Goal: Find specific page/section: Find specific page/section

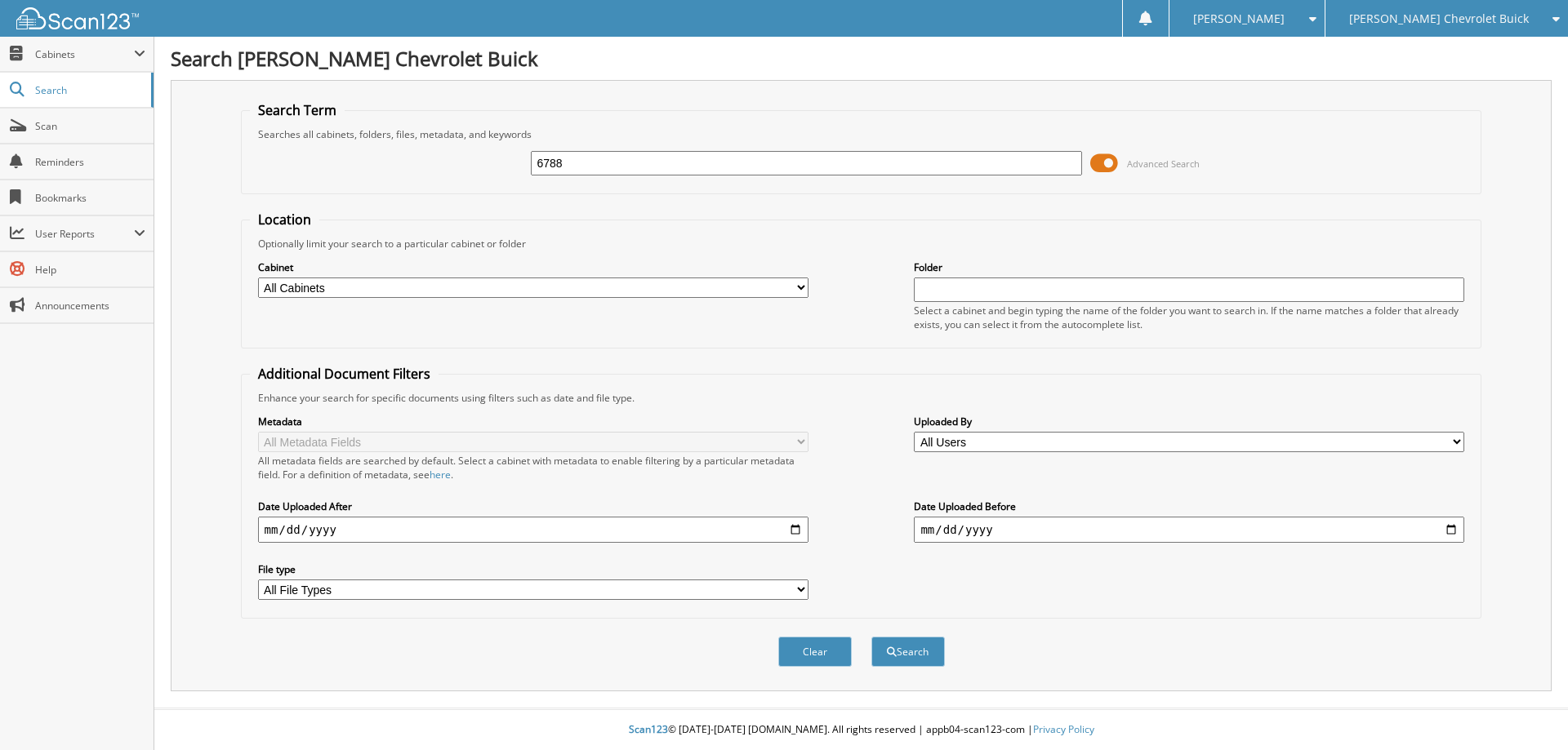
type input "6788"
click at [872, 637] on button "Search" at bounding box center [908, 651] width 74 height 31
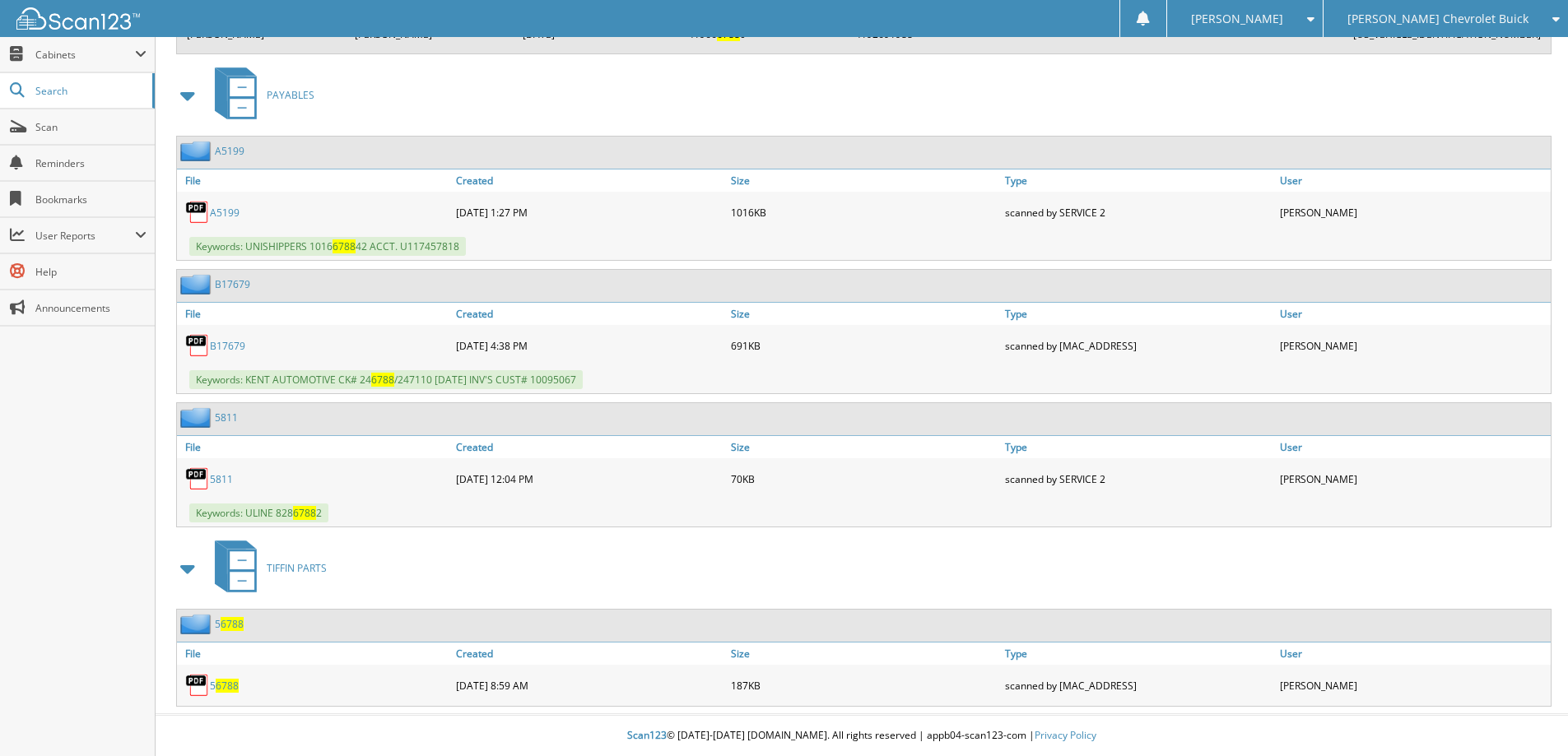
scroll to position [3487, 0]
click at [51, 127] on span "Scan" at bounding box center [91, 127] width 111 height 14
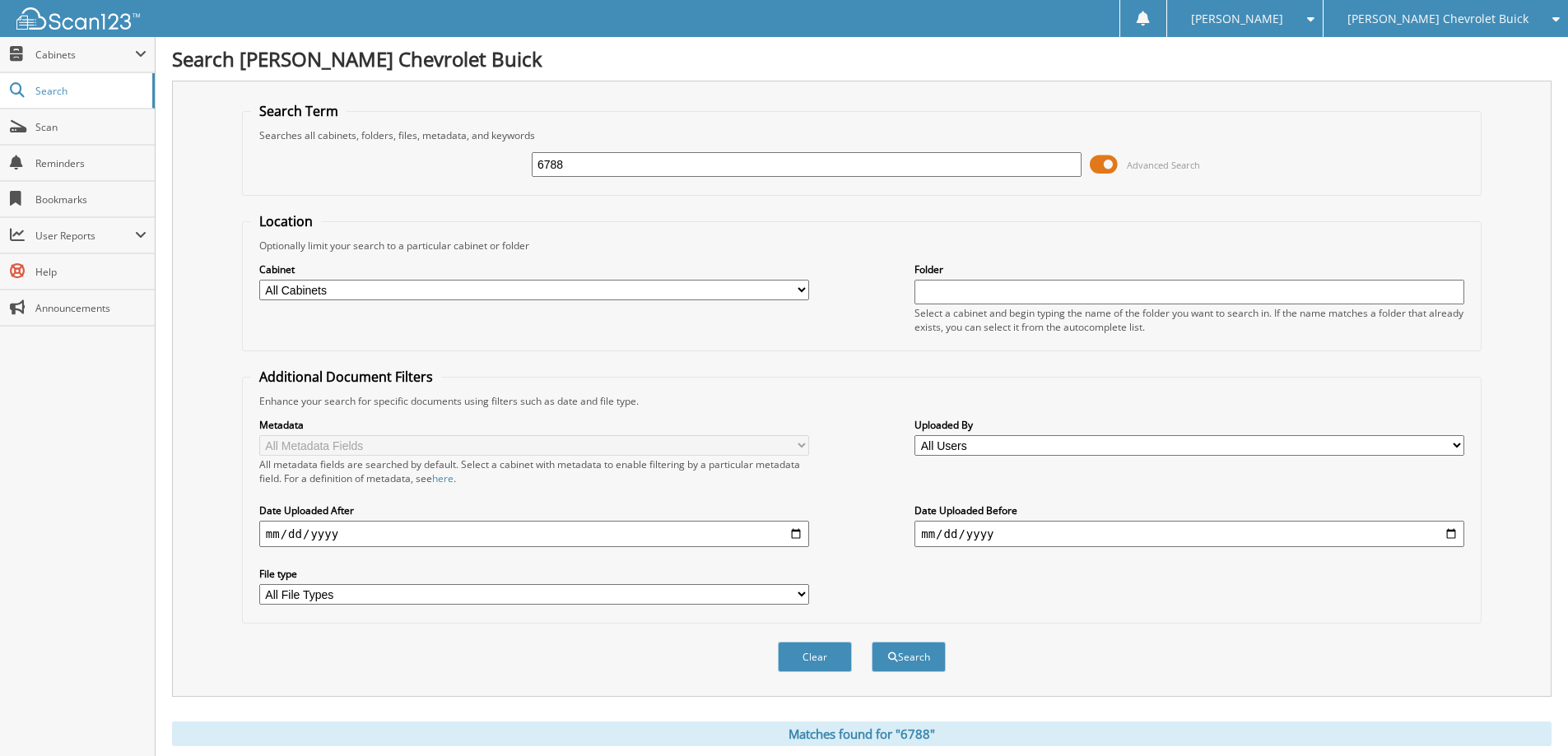
click at [586, 165] on input "6788" at bounding box center [806, 164] width 549 height 25
type input "6"
type input "A6150"
click at [871, 642] on button "Search" at bounding box center [908, 657] width 75 height 31
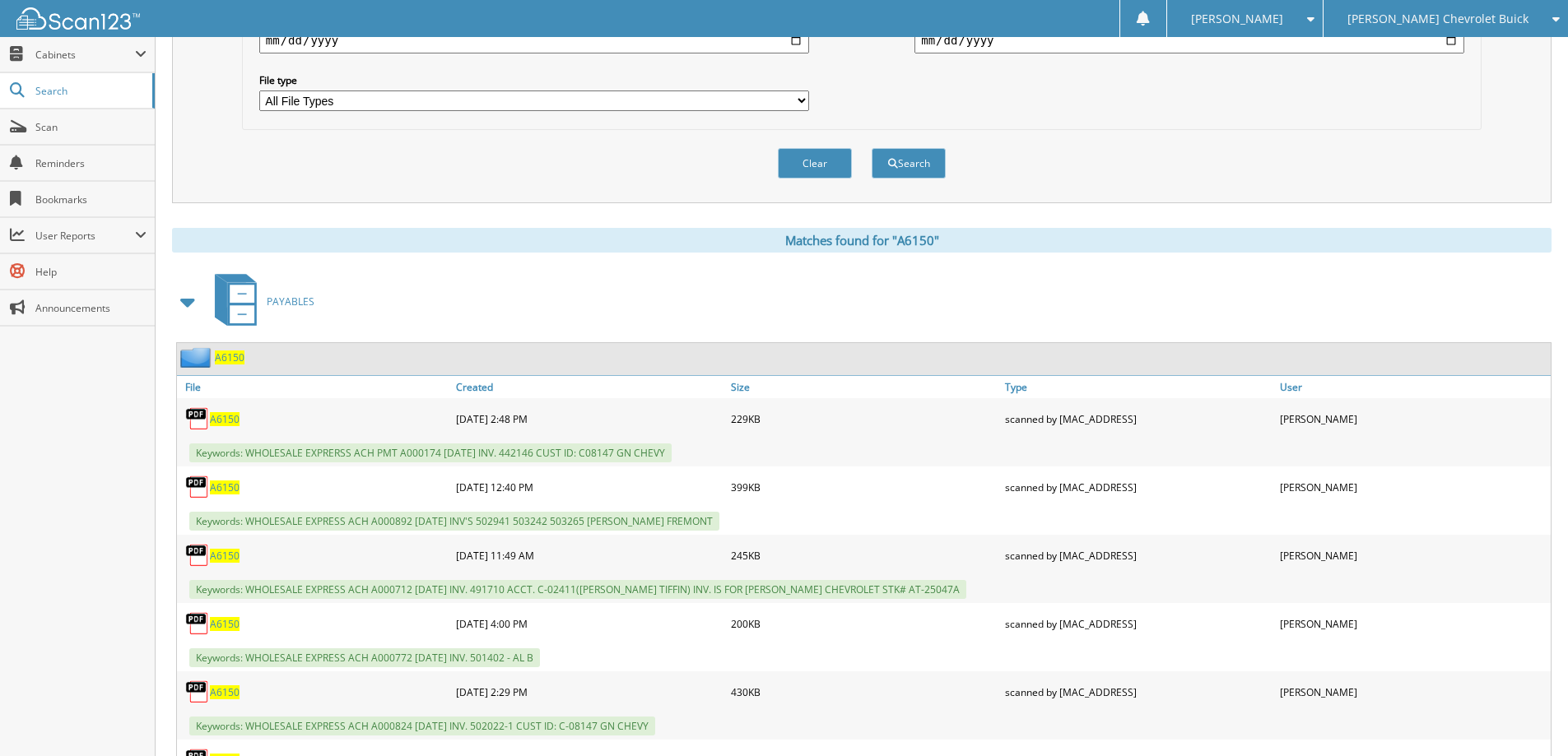
click at [223, 359] on span "A6150" at bounding box center [230, 358] width 30 height 14
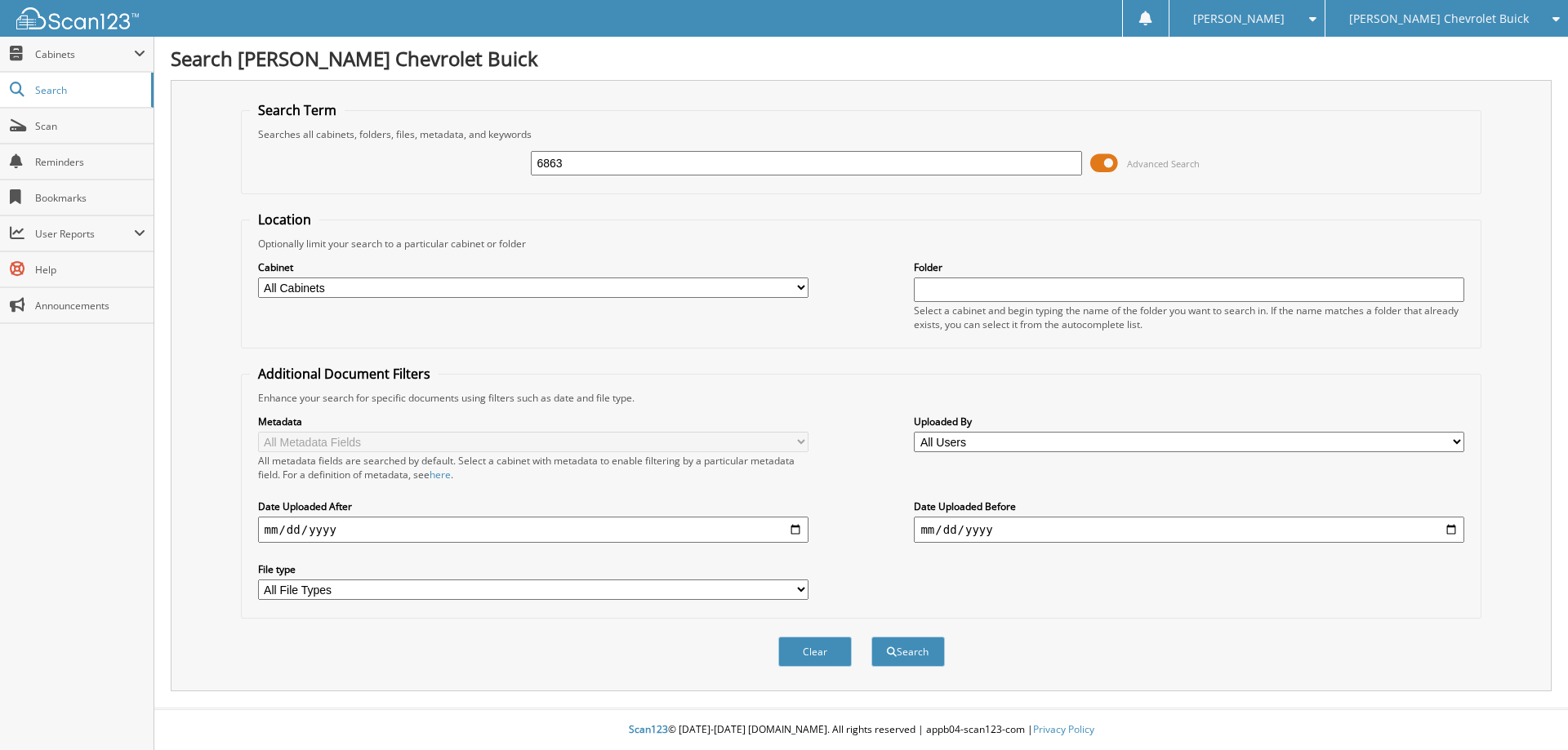
type input "6863"
click at [872, 637] on button "Search" at bounding box center [908, 651] width 74 height 31
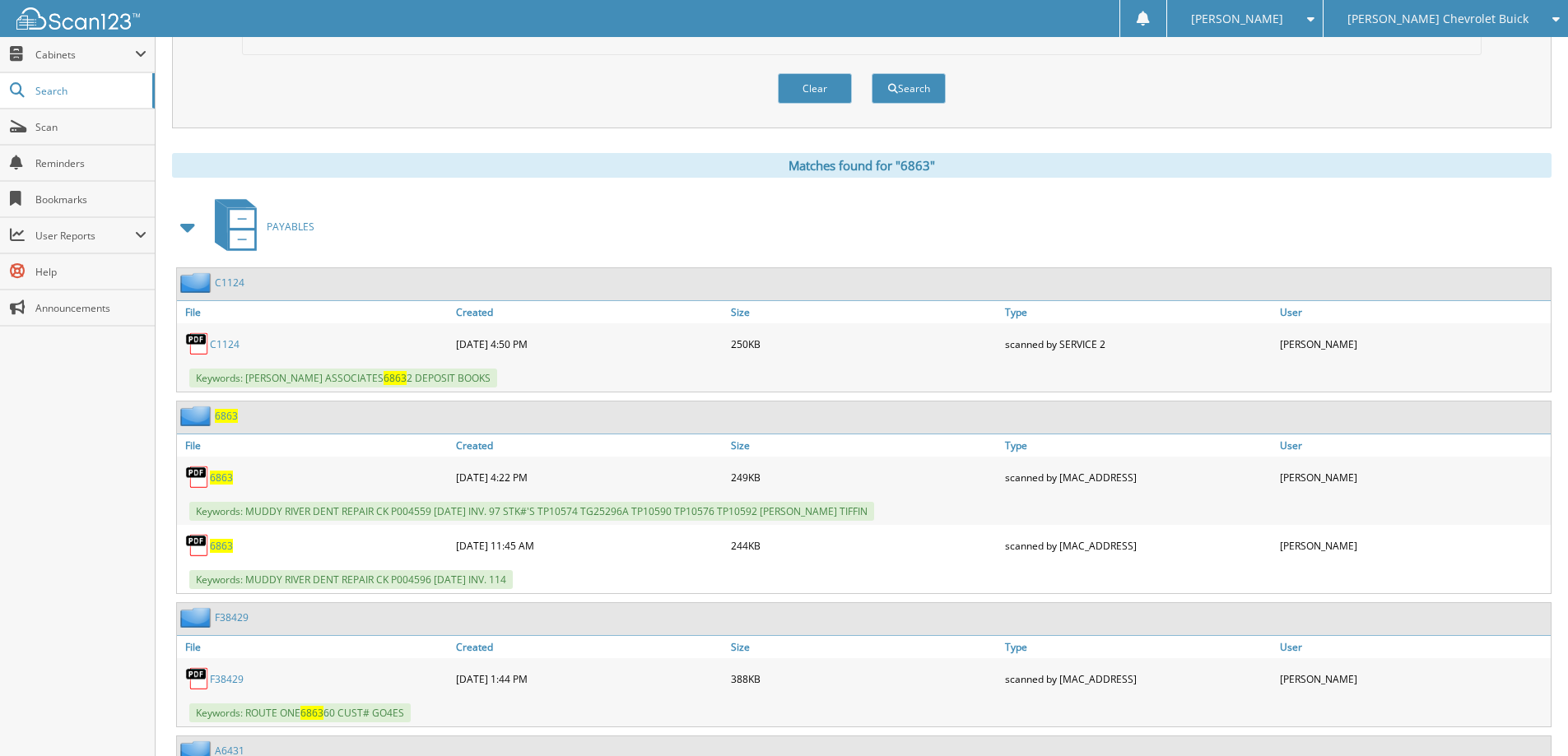
scroll to position [576, 0]
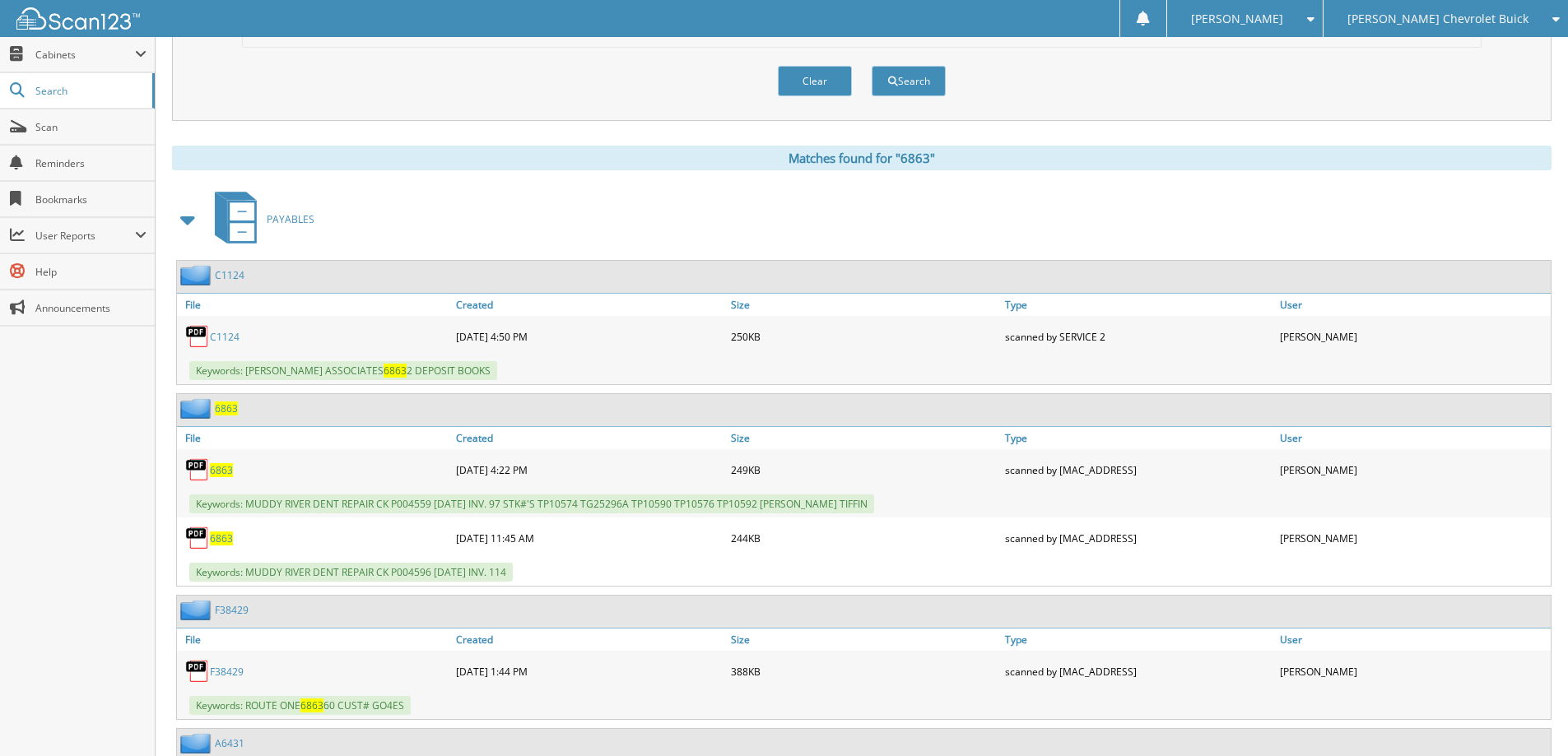
click at [231, 409] on span "6863" at bounding box center [226, 408] width 23 height 14
